Goal: Task Accomplishment & Management: Complete application form

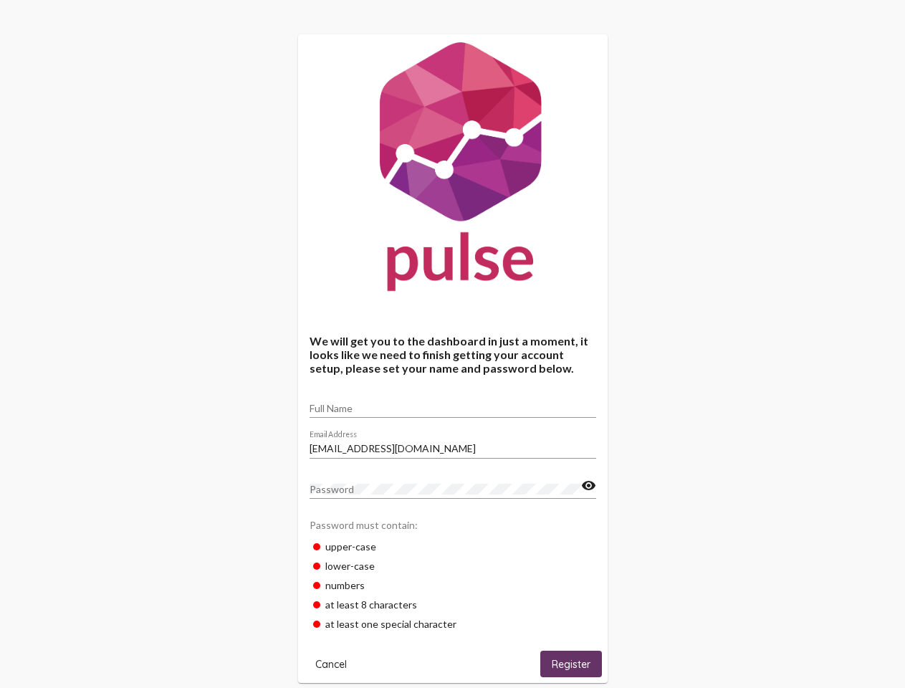
click at [453, 403] on input "Full Name" at bounding box center [453, 408] width 287 height 11
click at [453, 444] on input "[EMAIL_ADDRESS][DOMAIN_NAME]" at bounding box center [453, 448] width 287 height 11
click at [588, 486] on mat-icon "visibility" at bounding box center [588, 485] width 15 height 17
click at [331, 664] on span "Cancel" at bounding box center [331, 664] width 32 height 13
